Goal: Information Seeking & Learning: Check status

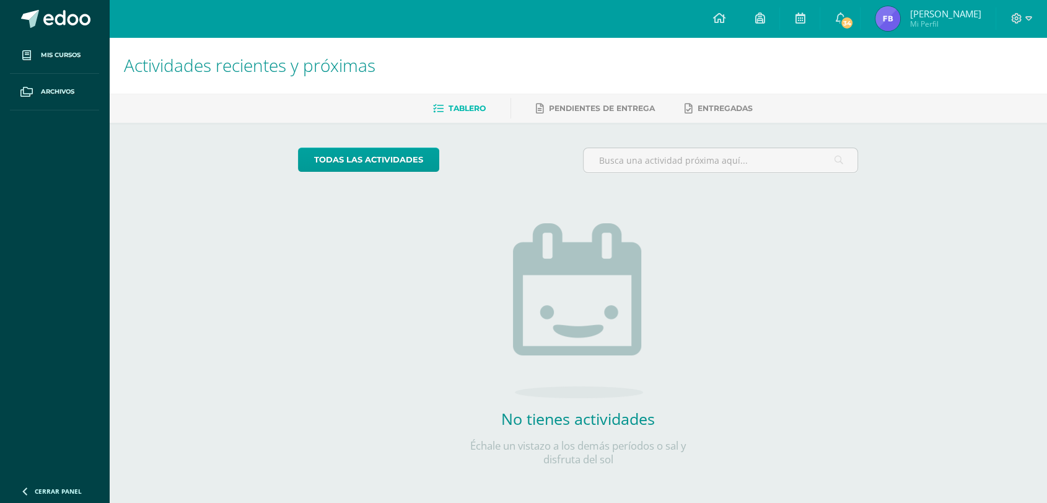
click at [885, 14] on img at bounding box center [888, 18] width 25 height 25
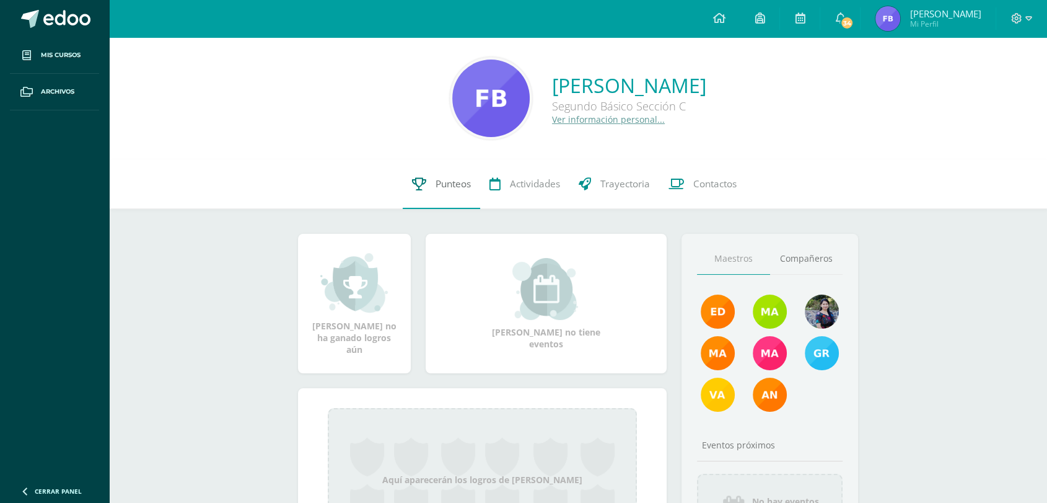
click at [439, 184] on span "Punteos" at bounding box center [453, 183] width 35 height 13
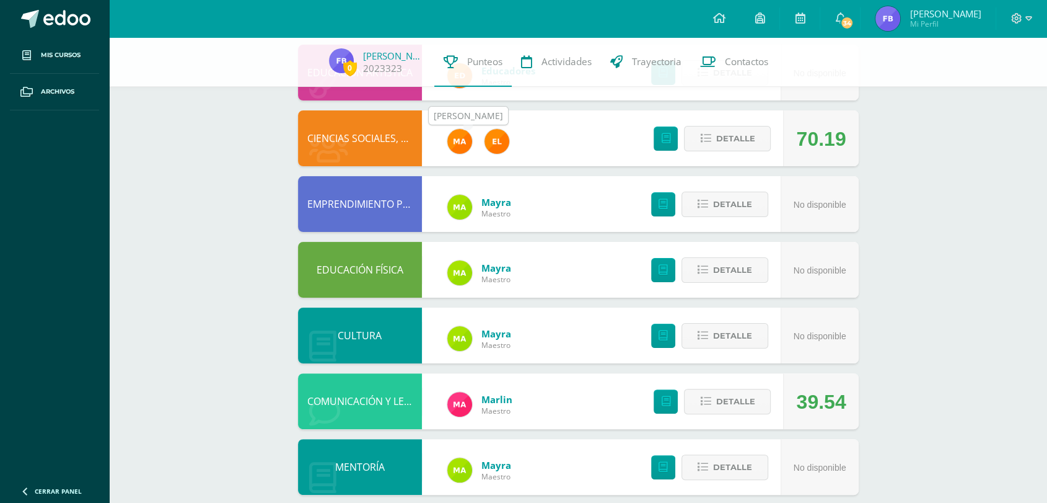
scroll to position [217, 0]
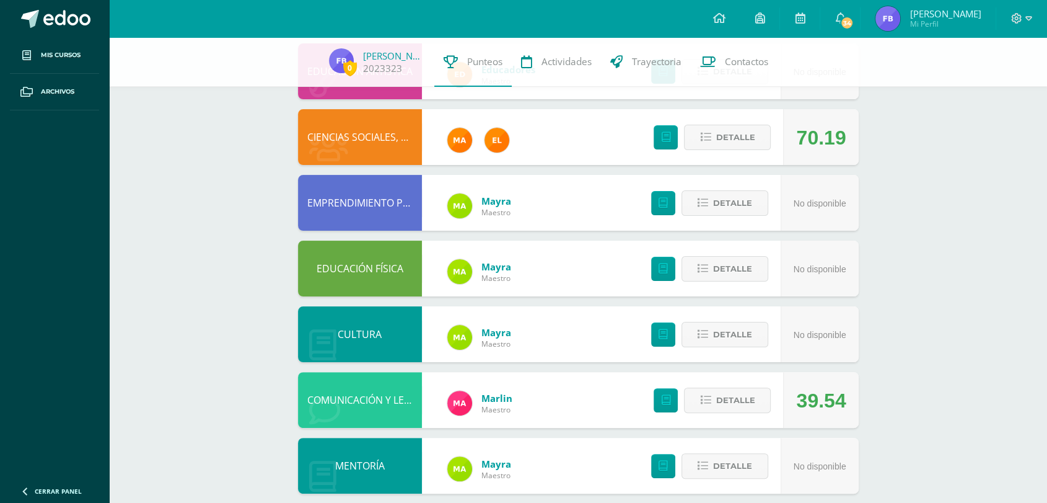
click at [683, 144] on div "Detalle" at bounding box center [709, 137] width 148 height 56
click at [714, 132] on button "Detalle" at bounding box center [727, 137] width 87 height 25
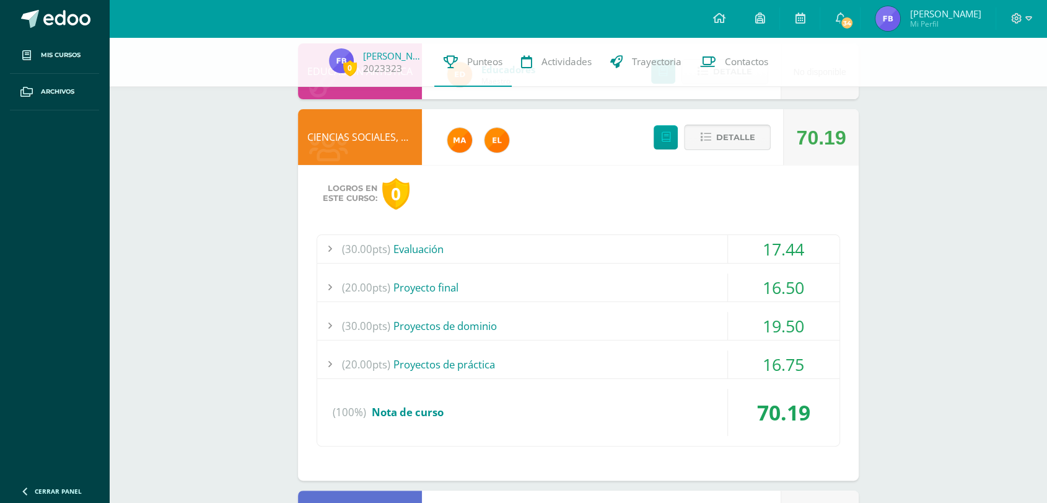
click at [724, 131] on span "Detalle" at bounding box center [735, 137] width 39 height 23
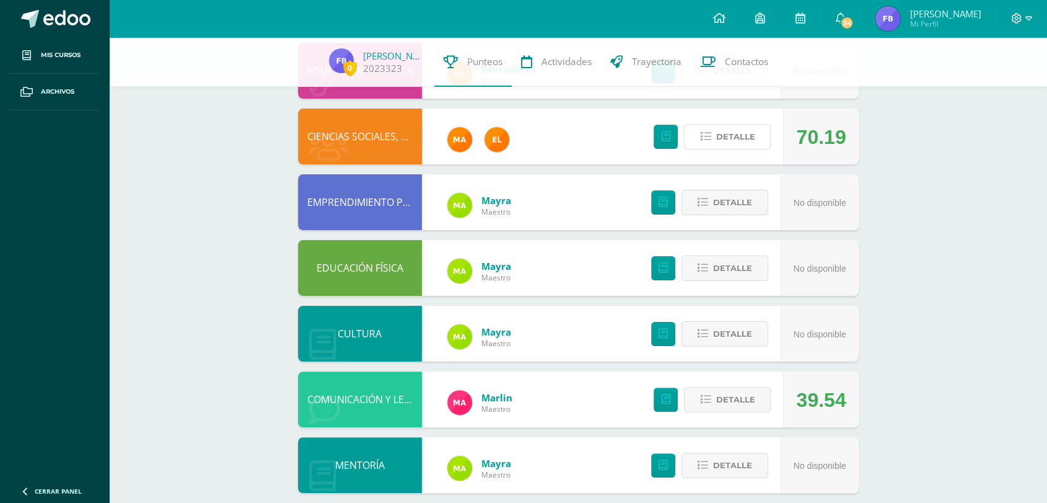
scroll to position [0, 0]
